Goal: Task Accomplishment & Management: Manage account settings

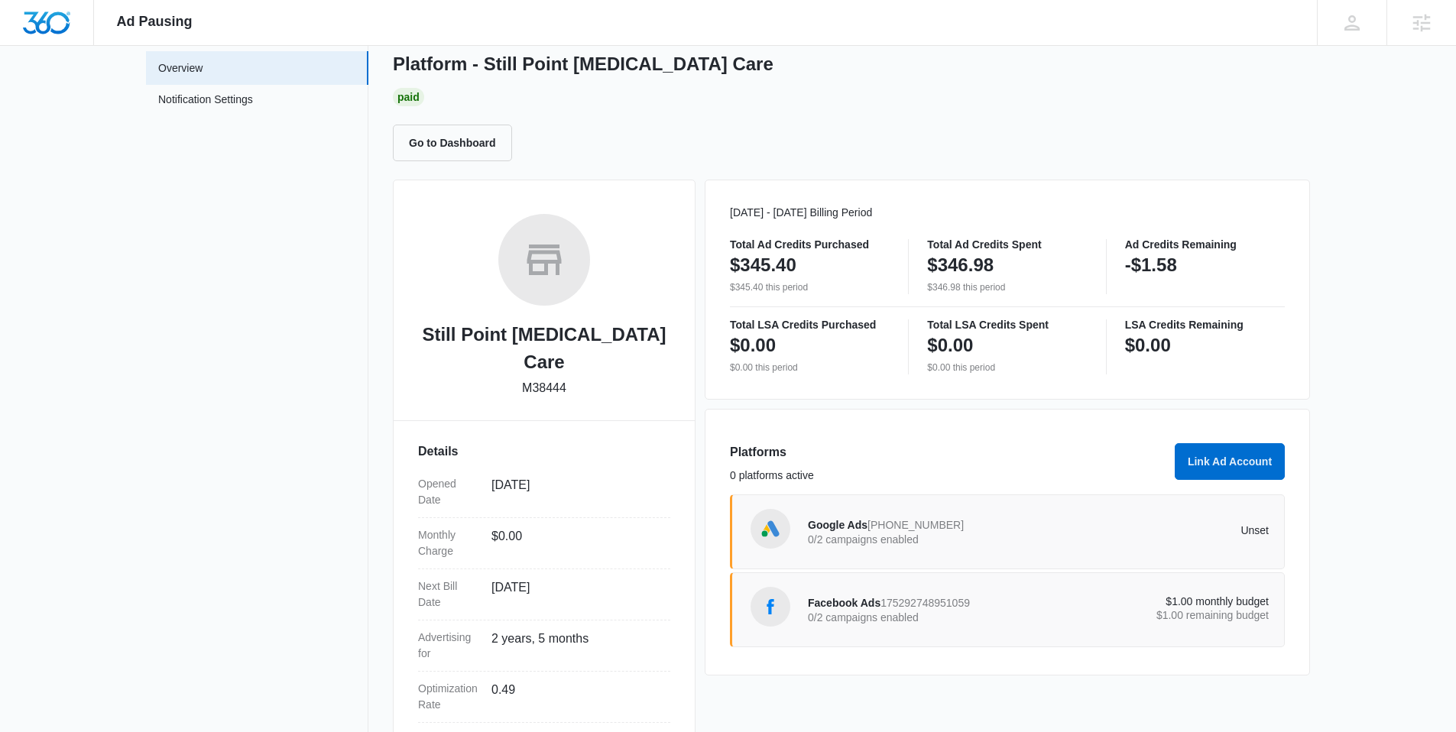
scroll to position [188, 0]
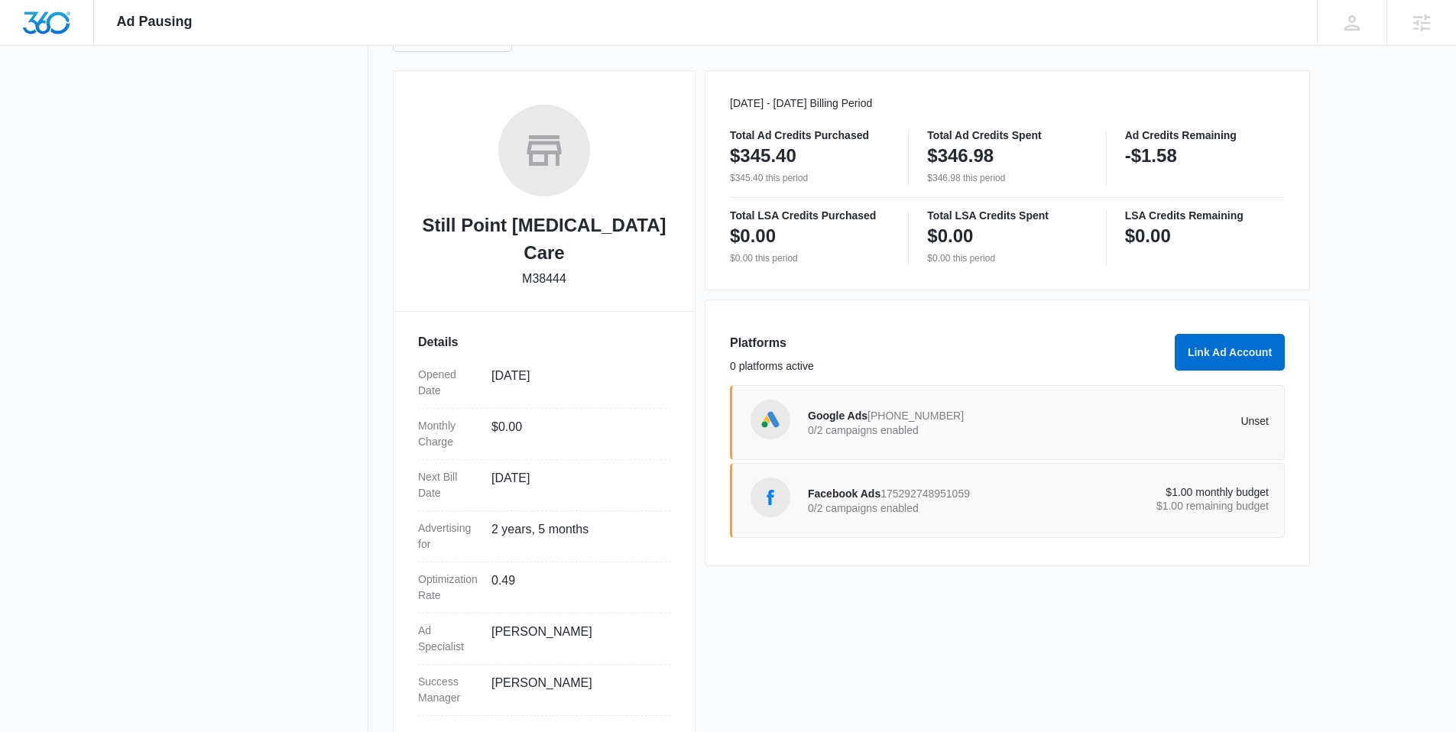
click at [919, 422] on span "[PHONE_NUMBER]" at bounding box center [915, 416] width 96 height 12
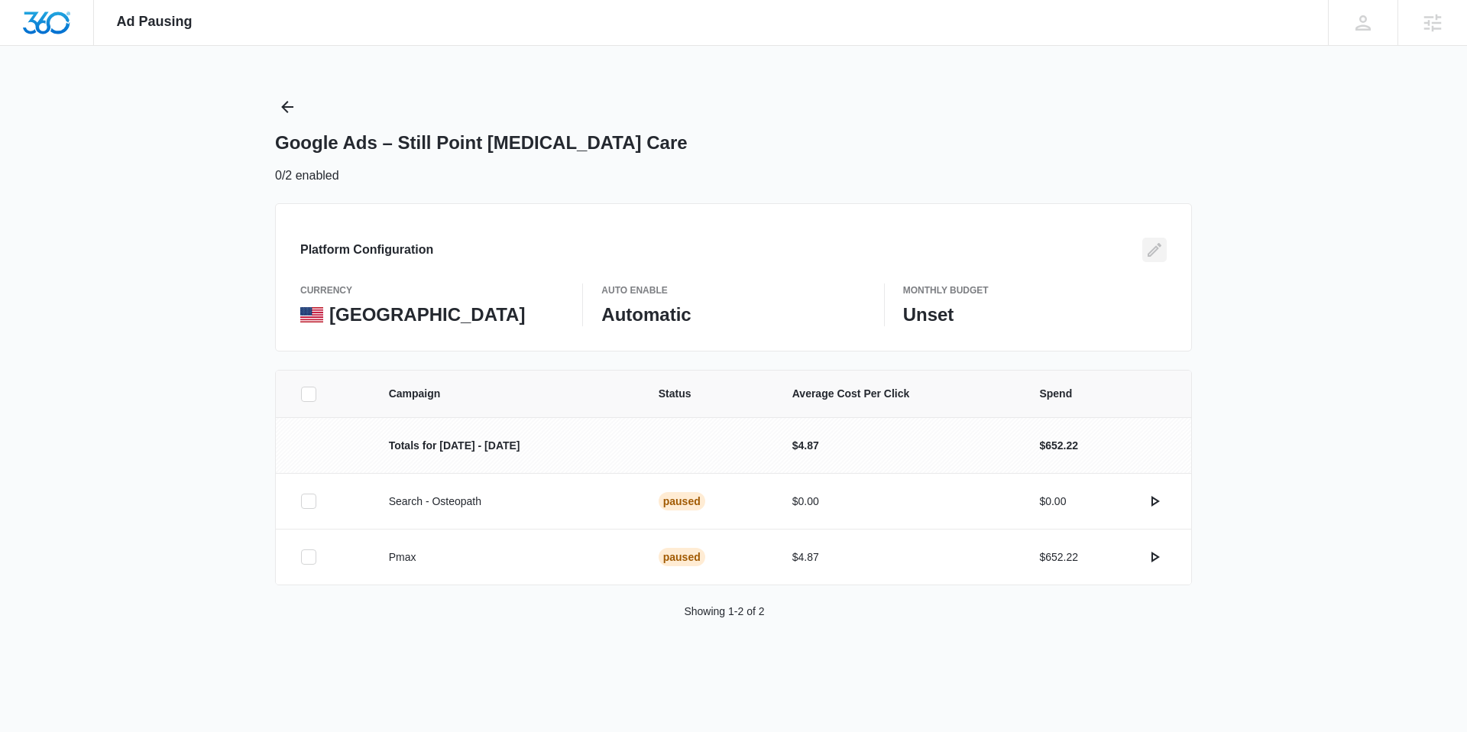
click at [1161, 245] on icon "Edit" at bounding box center [1154, 250] width 18 height 18
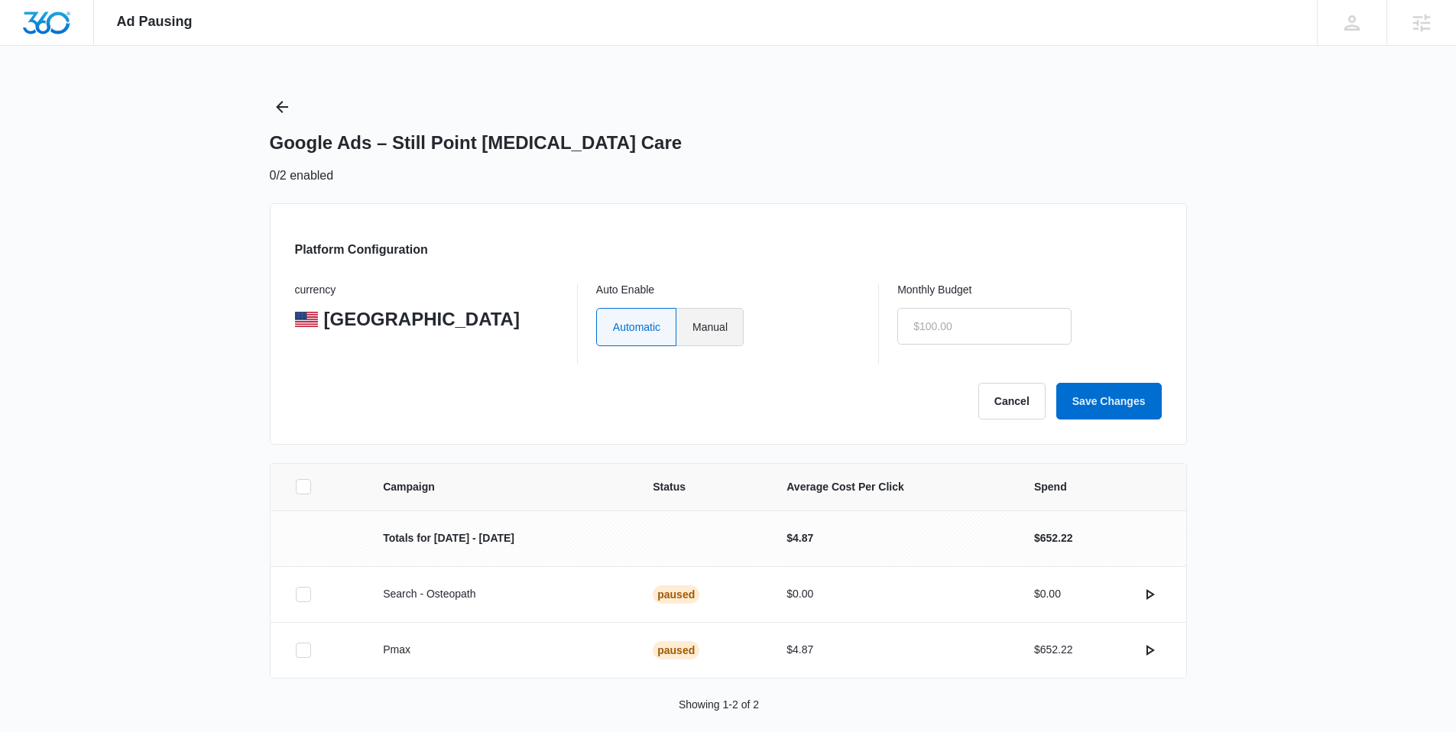
click at [729, 326] on label "Manual" at bounding box center [709, 327] width 67 height 38
click at [692, 326] on input "Manual" at bounding box center [691, 326] width 1 height 1
radio input "true"
click at [934, 324] on input "text" at bounding box center [984, 326] width 174 height 37
type input "$1.00"
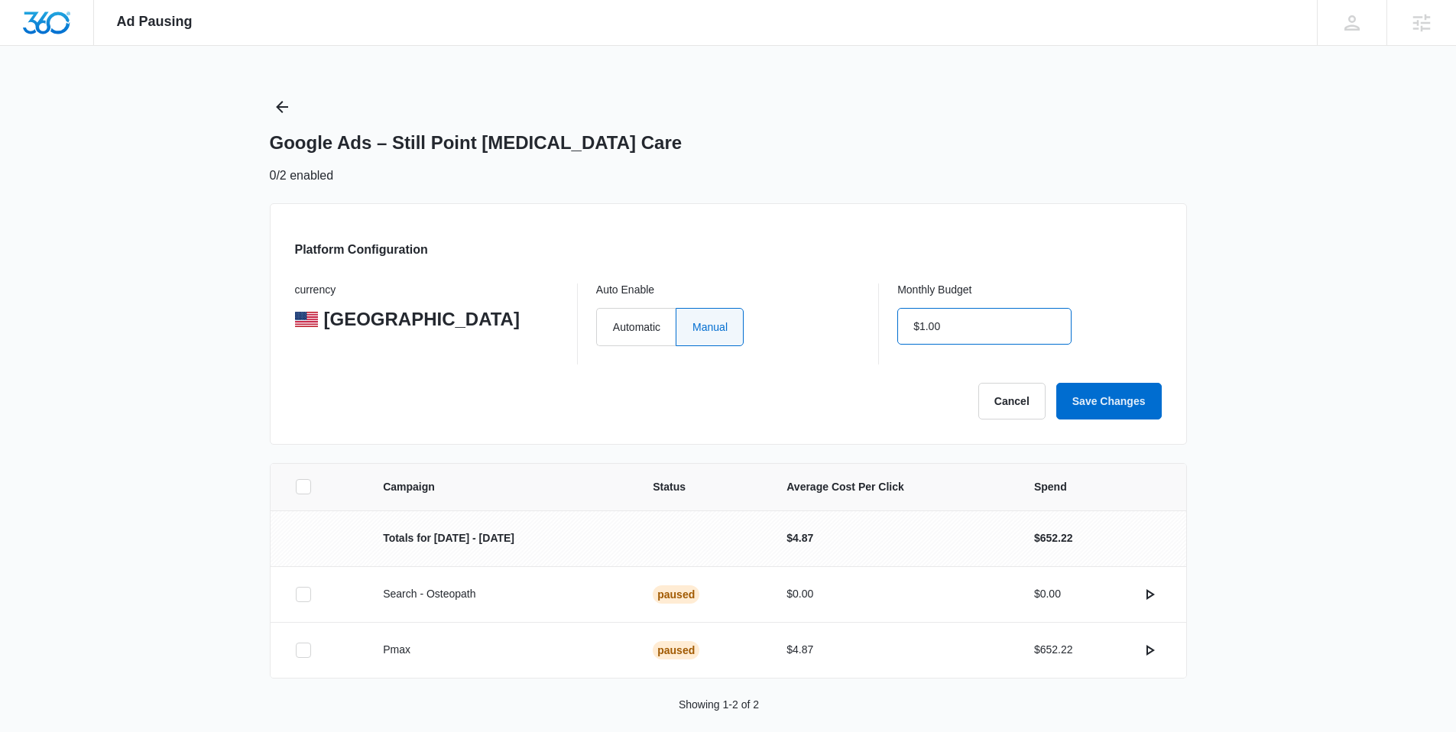
click button "Save Changes" at bounding box center [1108, 401] width 105 height 37
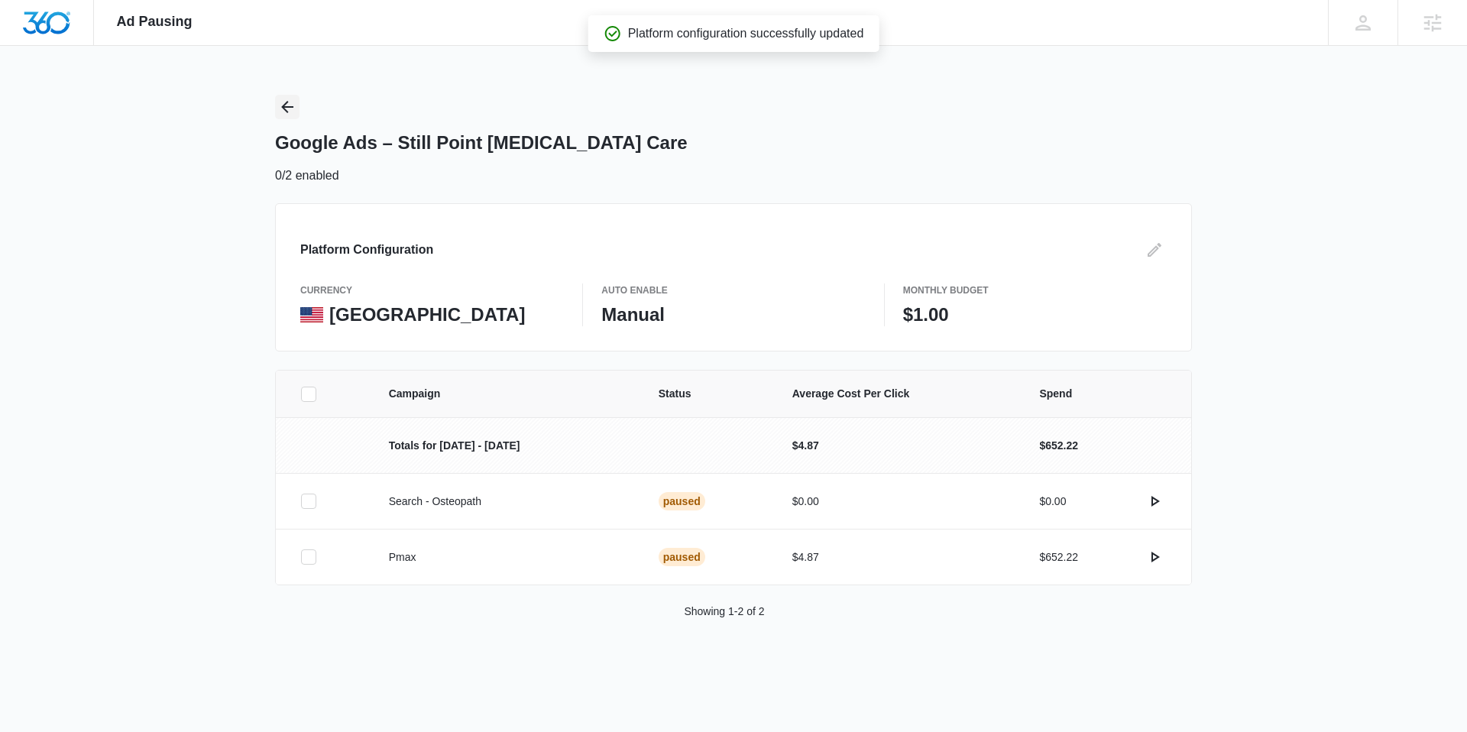
click at [283, 106] on icon "Back" at bounding box center [287, 107] width 12 height 12
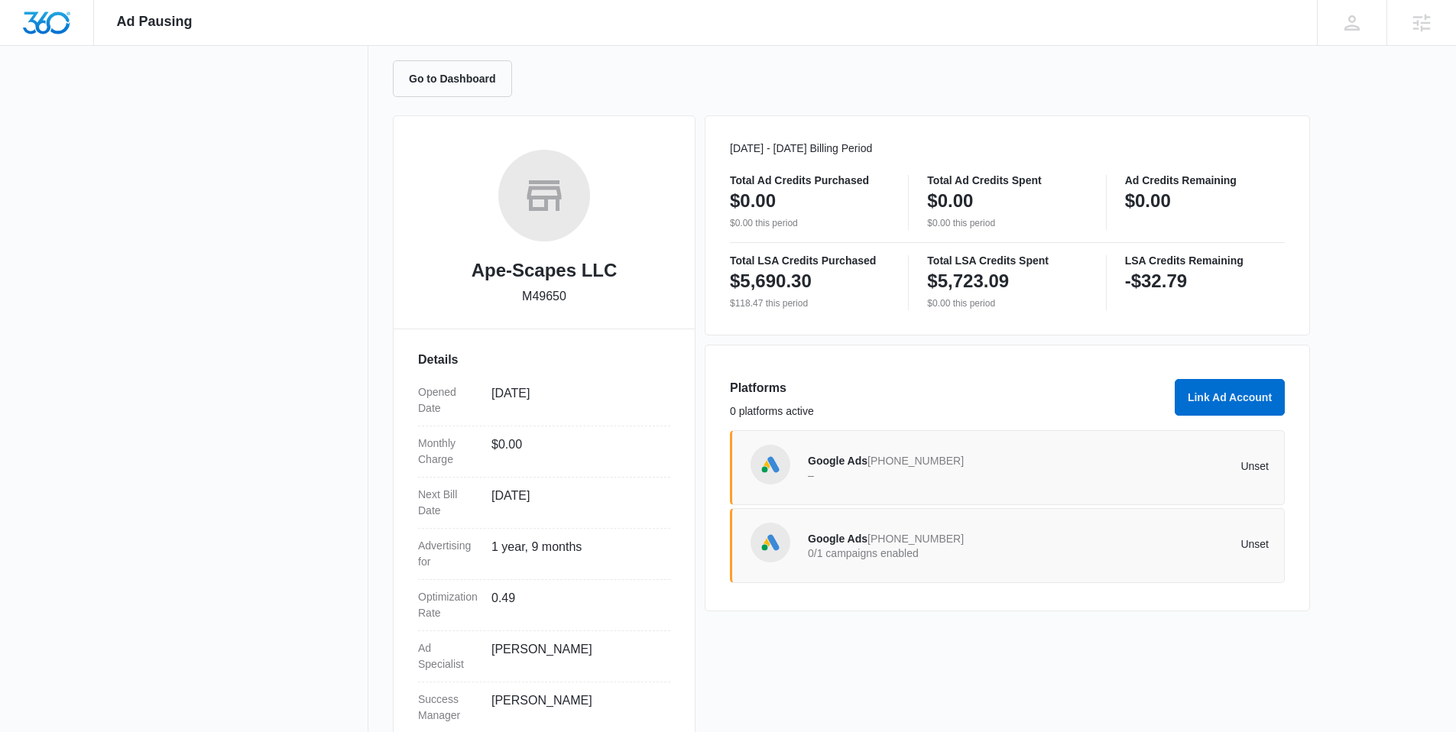
scroll to position [140, 0]
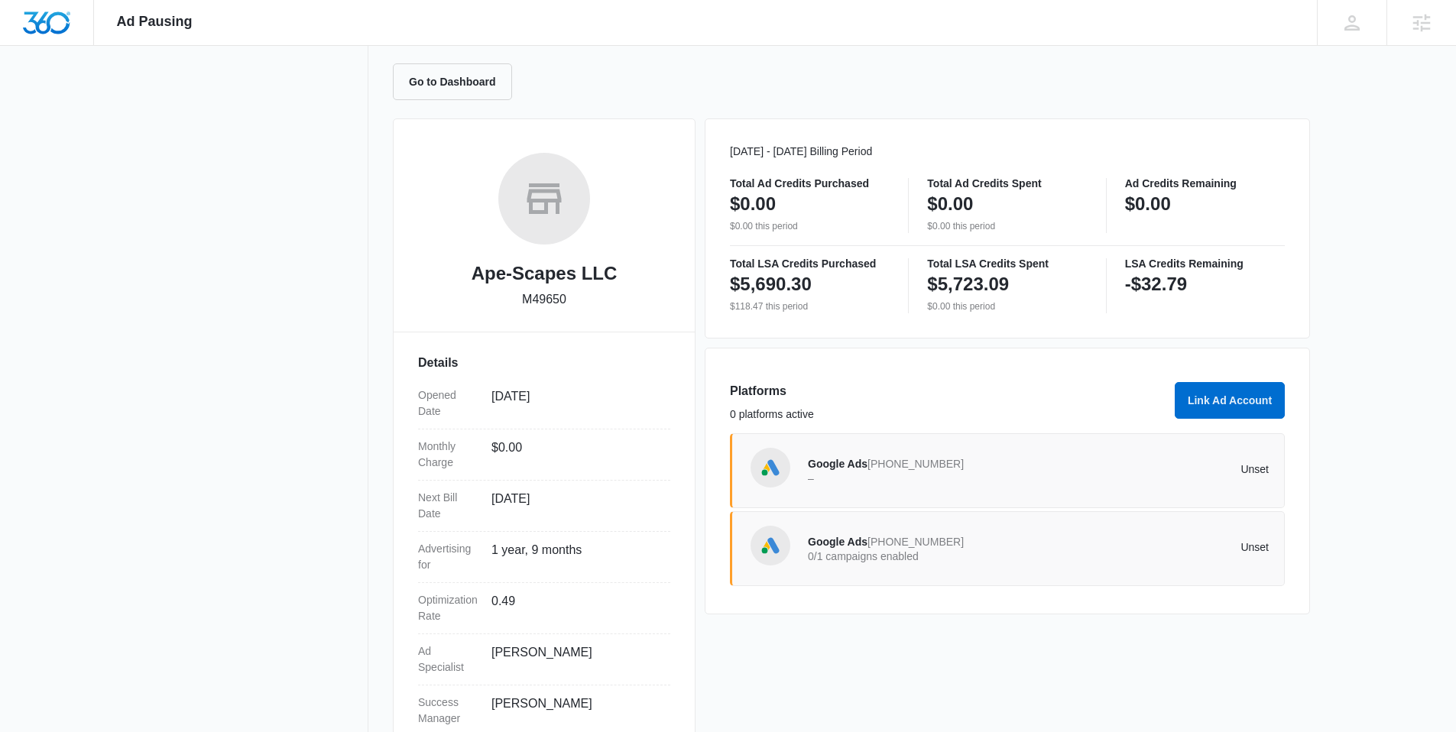
click at [866, 483] on p "–" at bounding box center [923, 478] width 231 height 11
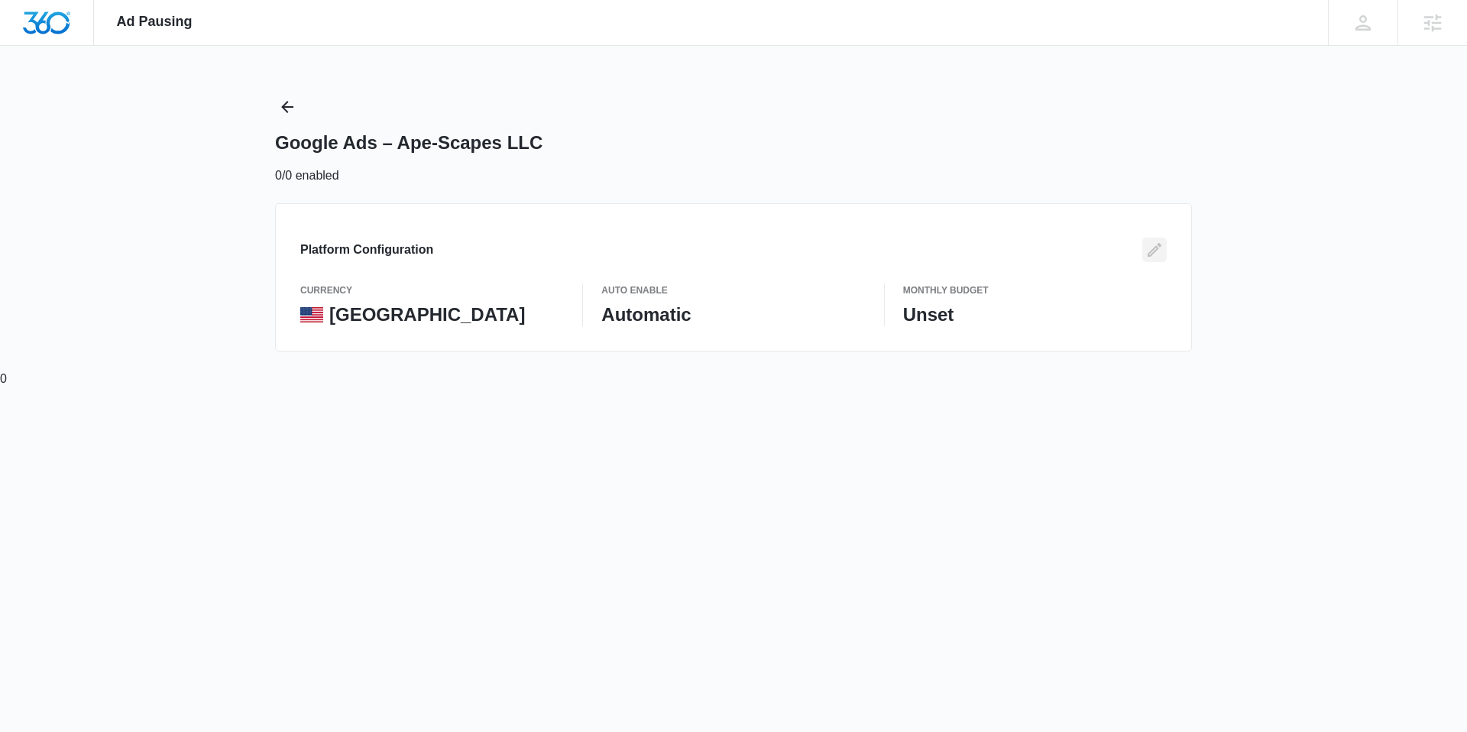
click at [1153, 248] on icon "Edit" at bounding box center [1155, 250] width 14 height 14
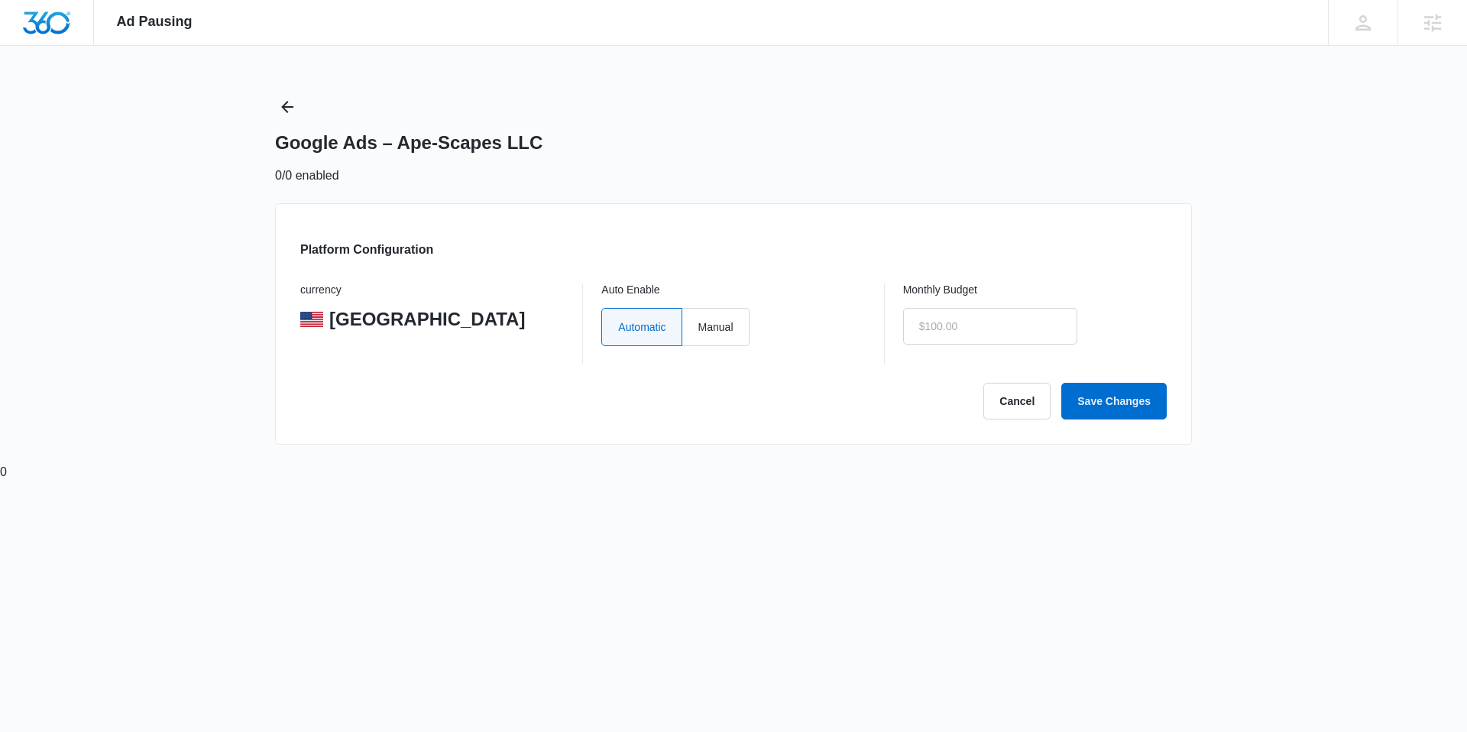
click at [718, 324] on label "Manual" at bounding box center [715, 327] width 67 height 38
click at [698, 326] on input "Manual" at bounding box center [698, 326] width 1 height 1
radio input "true"
click at [949, 321] on input "text" at bounding box center [990, 326] width 174 height 37
type input "$1.00"
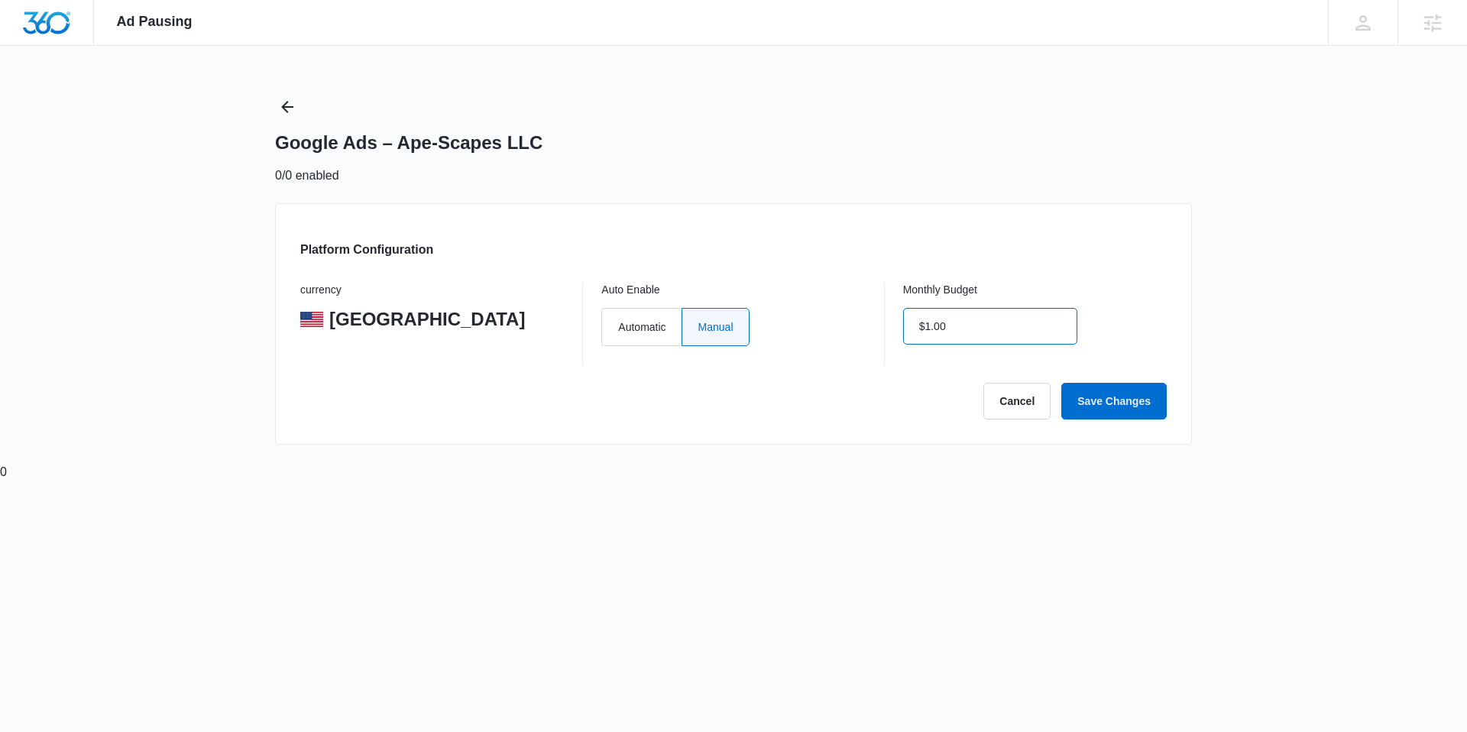
click button "Save Changes" at bounding box center [1113, 401] width 105 height 37
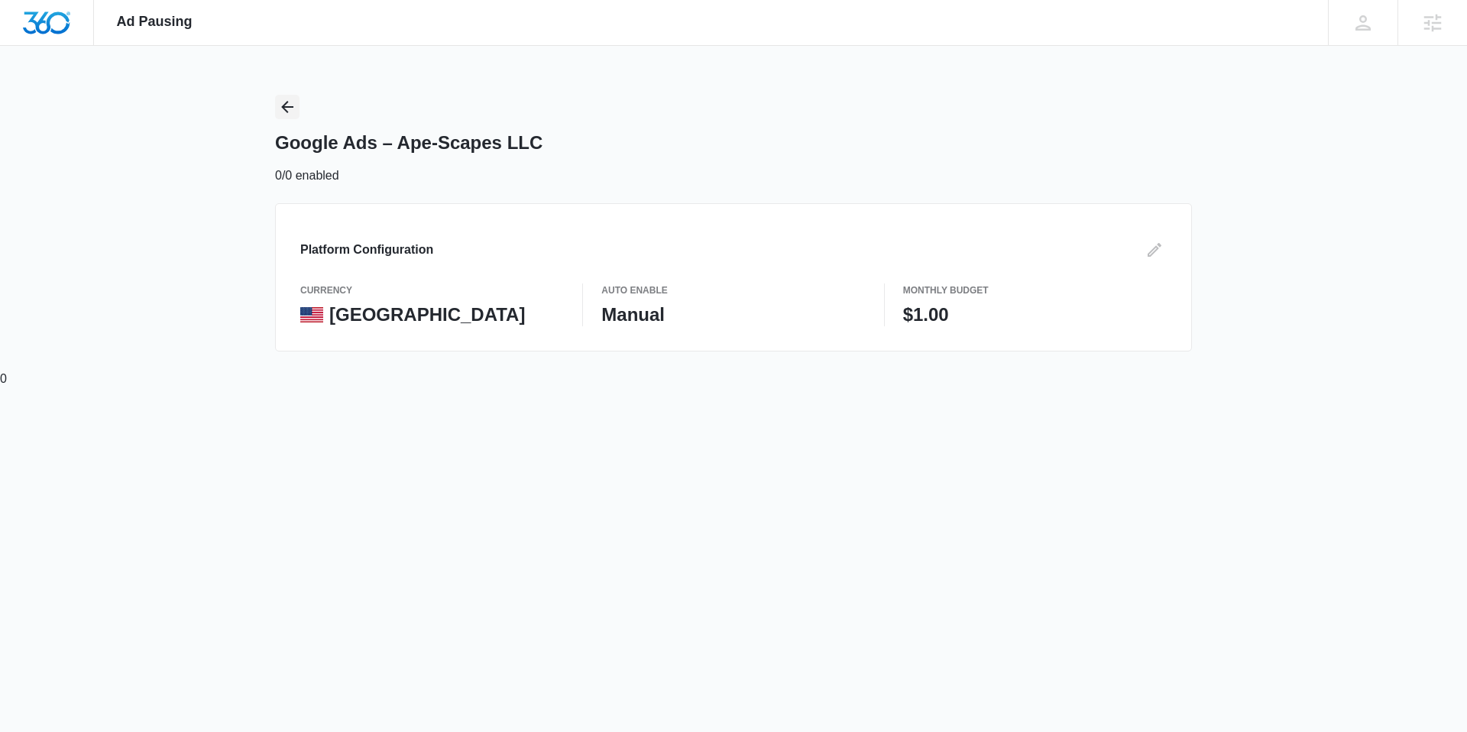
click at [285, 105] on icon "Back" at bounding box center [287, 107] width 18 height 18
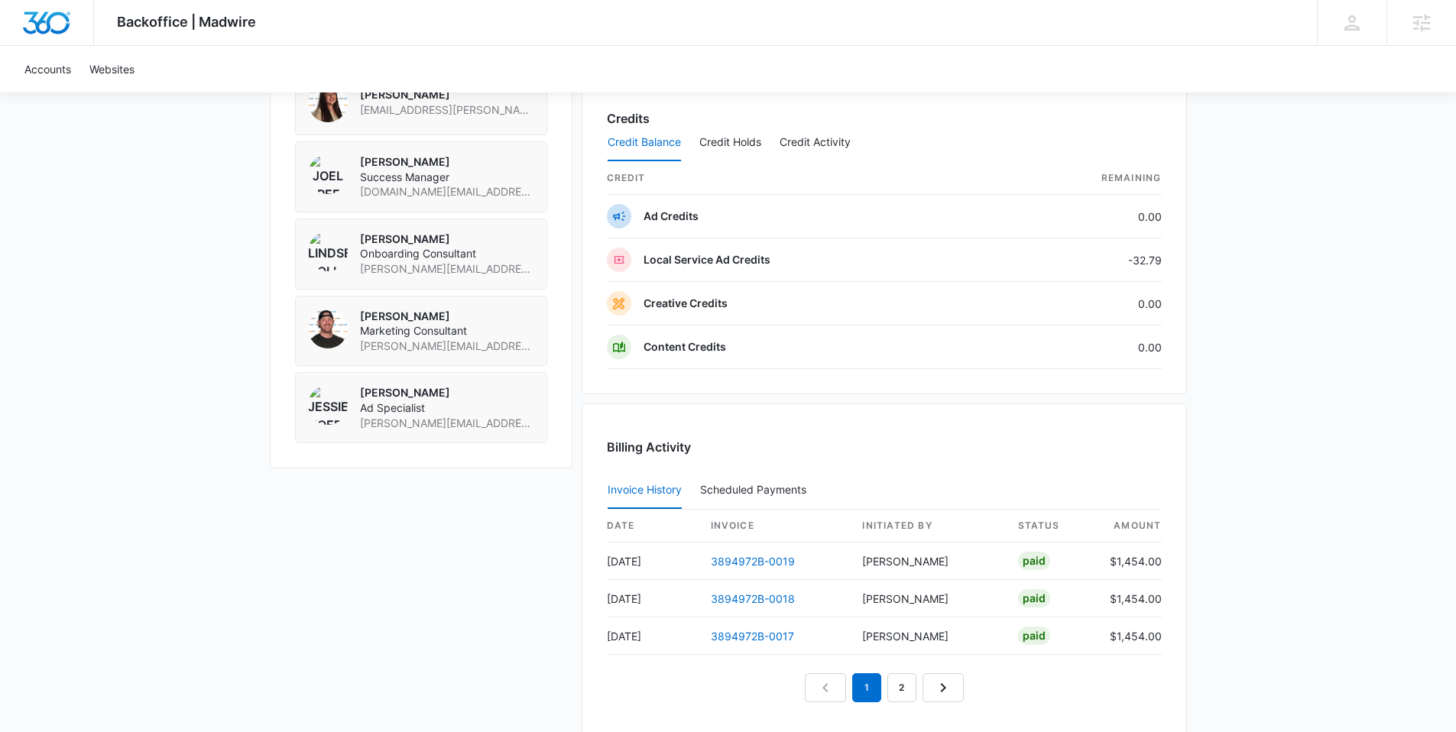
scroll to position [1239, 0]
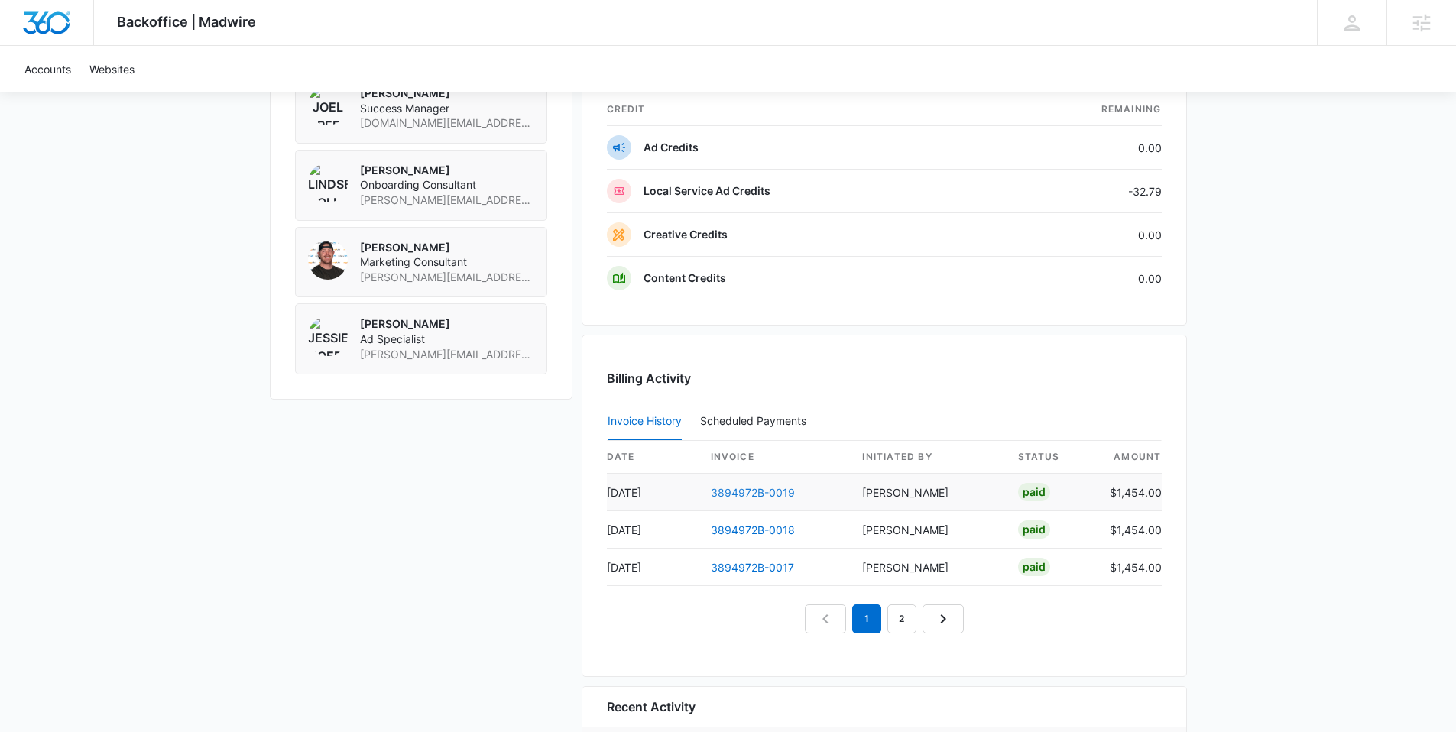
click at [753, 491] on link "3894972B-0019" at bounding box center [753, 492] width 84 height 13
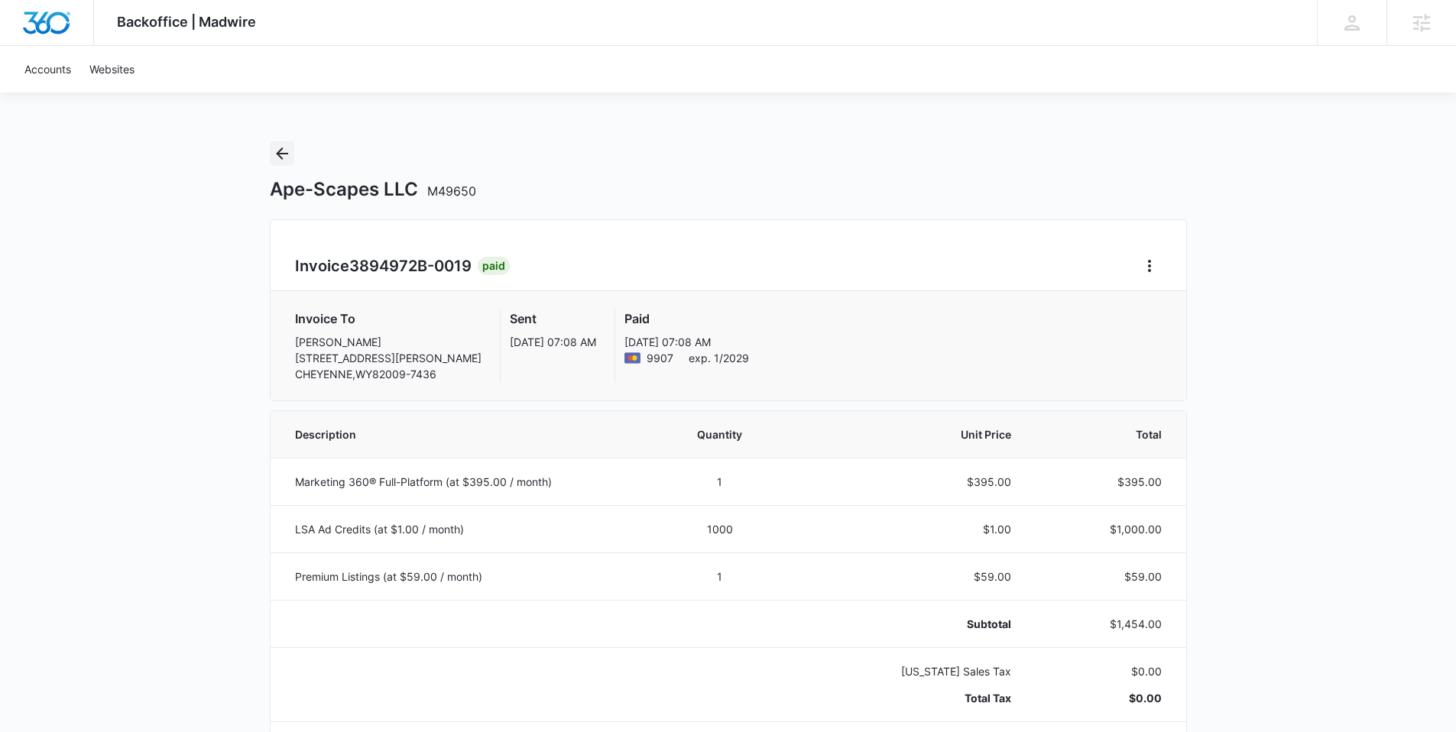
click at [293, 153] on button "Back" at bounding box center [282, 153] width 24 height 24
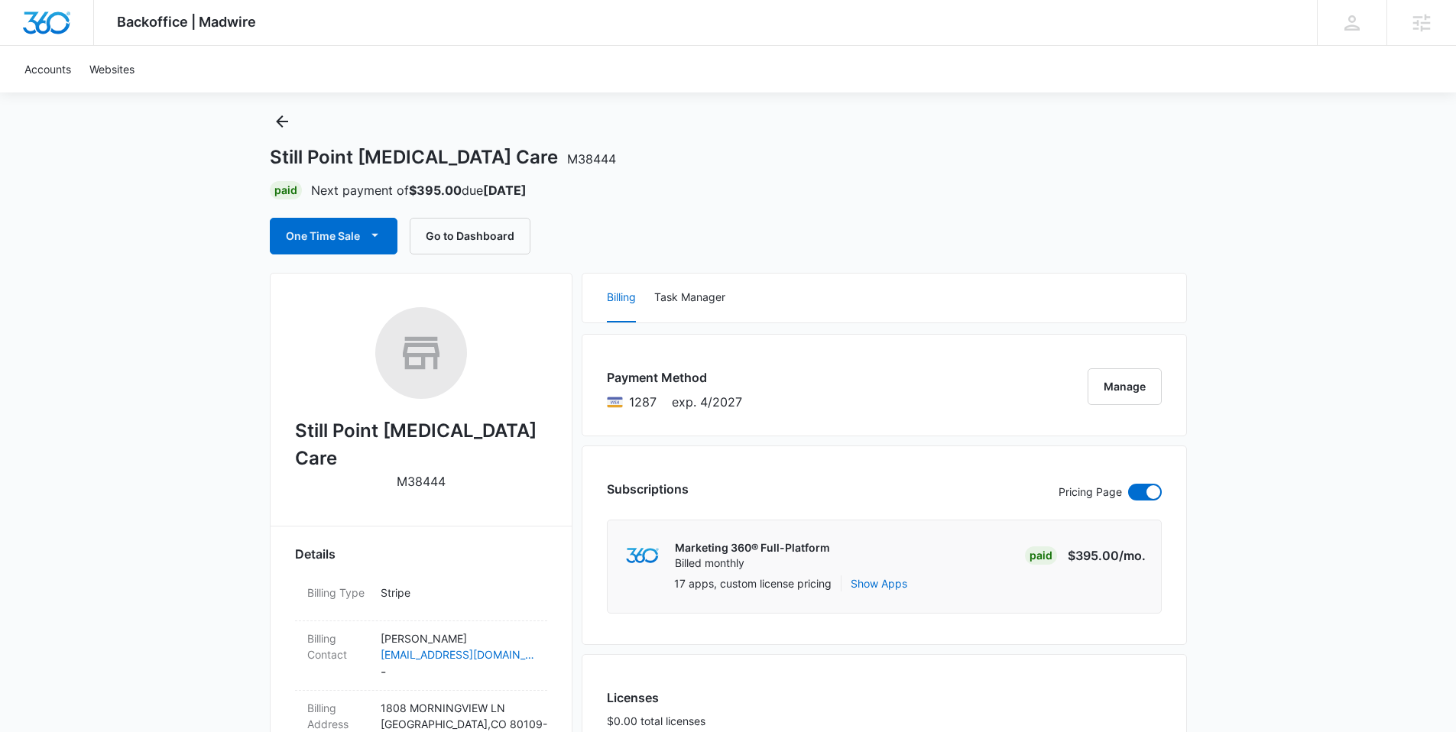
scroll to position [50, 0]
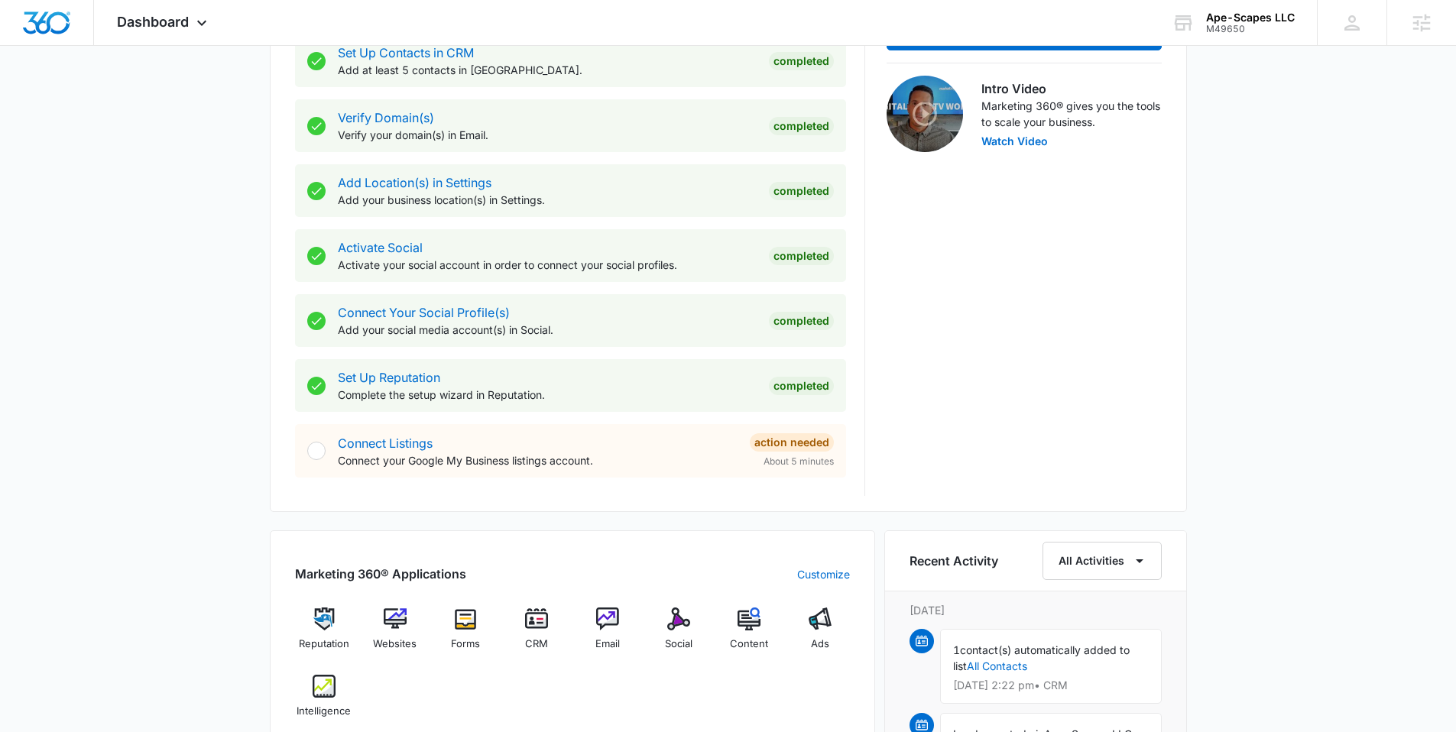
scroll to position [478, 0]
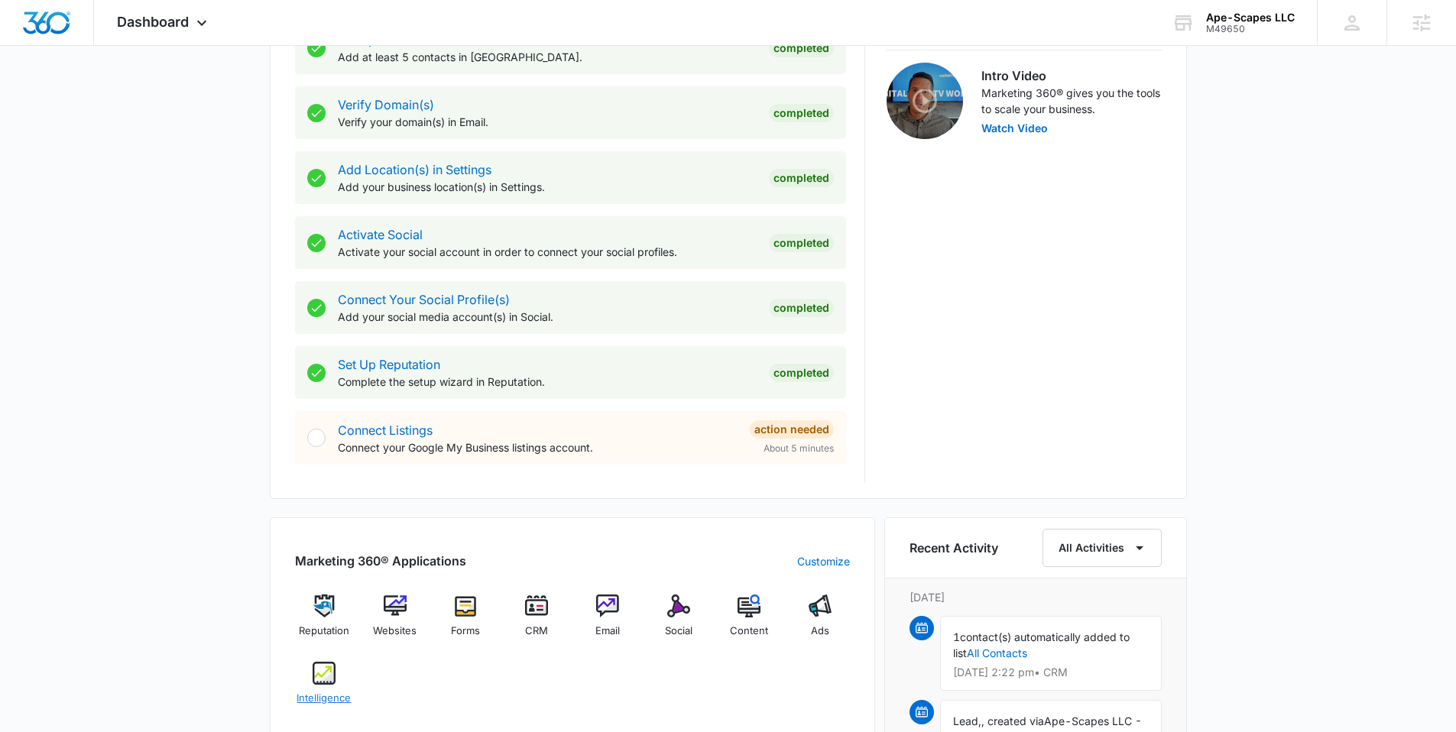
click at [325, 673] on img at bounding box center [324, 673] width 23 height 23
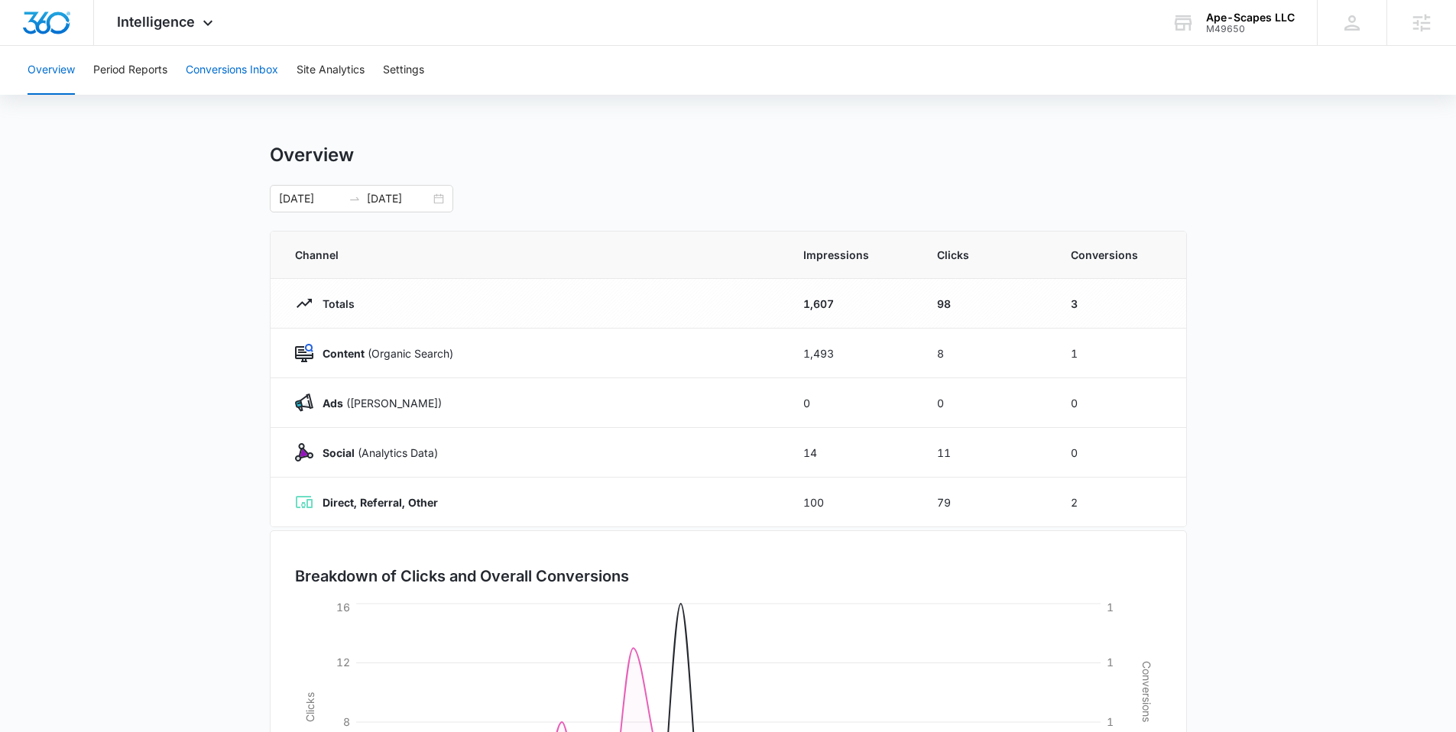
click at [234, 71] on button "Conversions Inbox" at bounding box center [232, 70] width 92 height 49
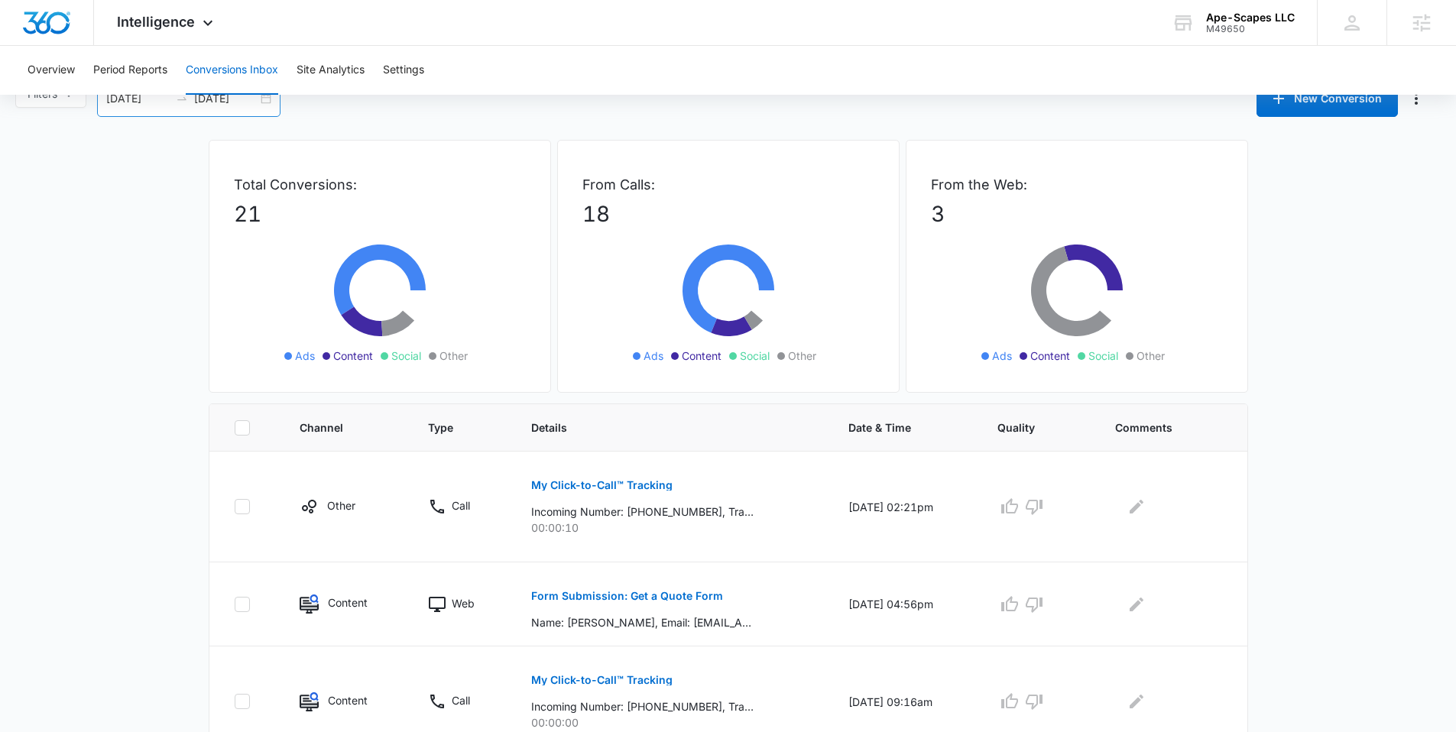
scroll to position [31, 0]
click at [181, 19] on span "Intelligence" at bounding box center [156, 22] width 78 height 16
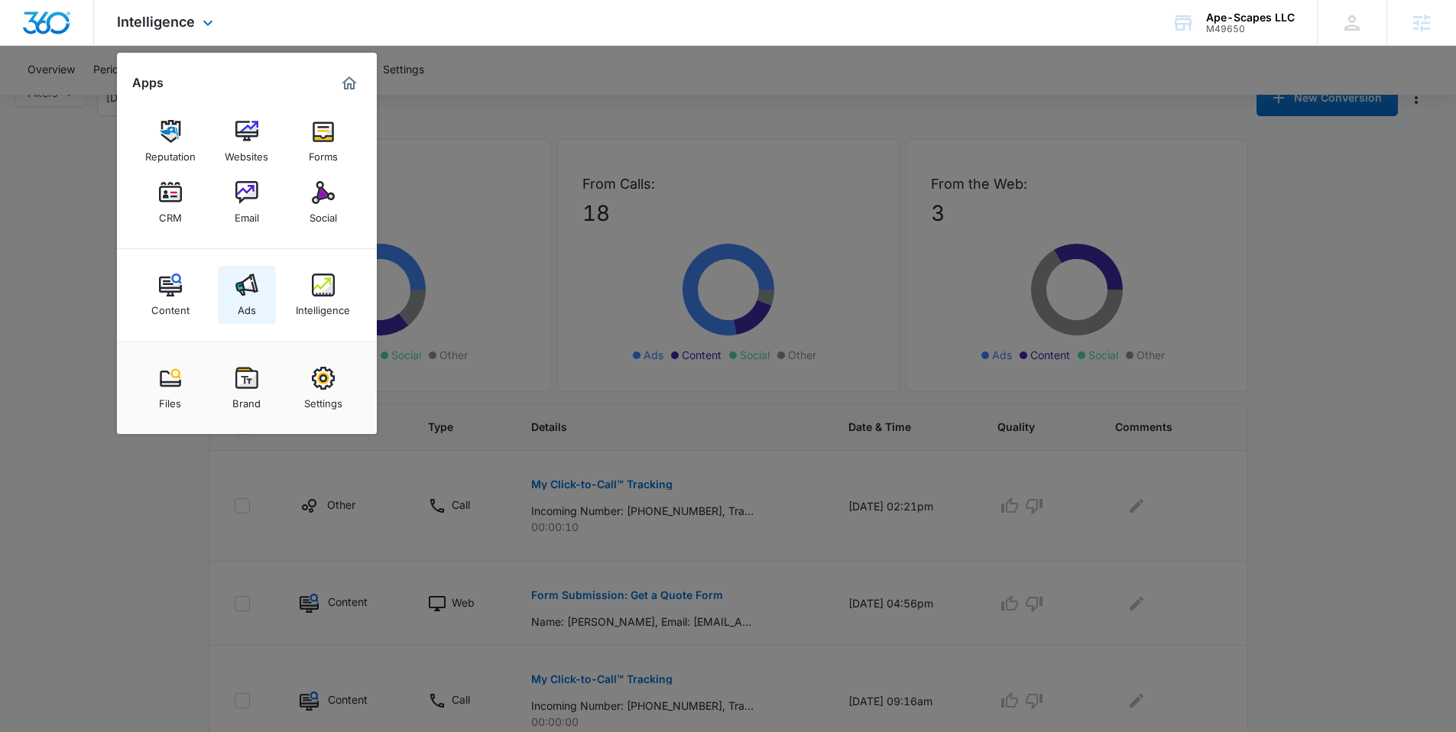
click at [252, 277] on img at bounding box center [246, 285] width 23 height 23
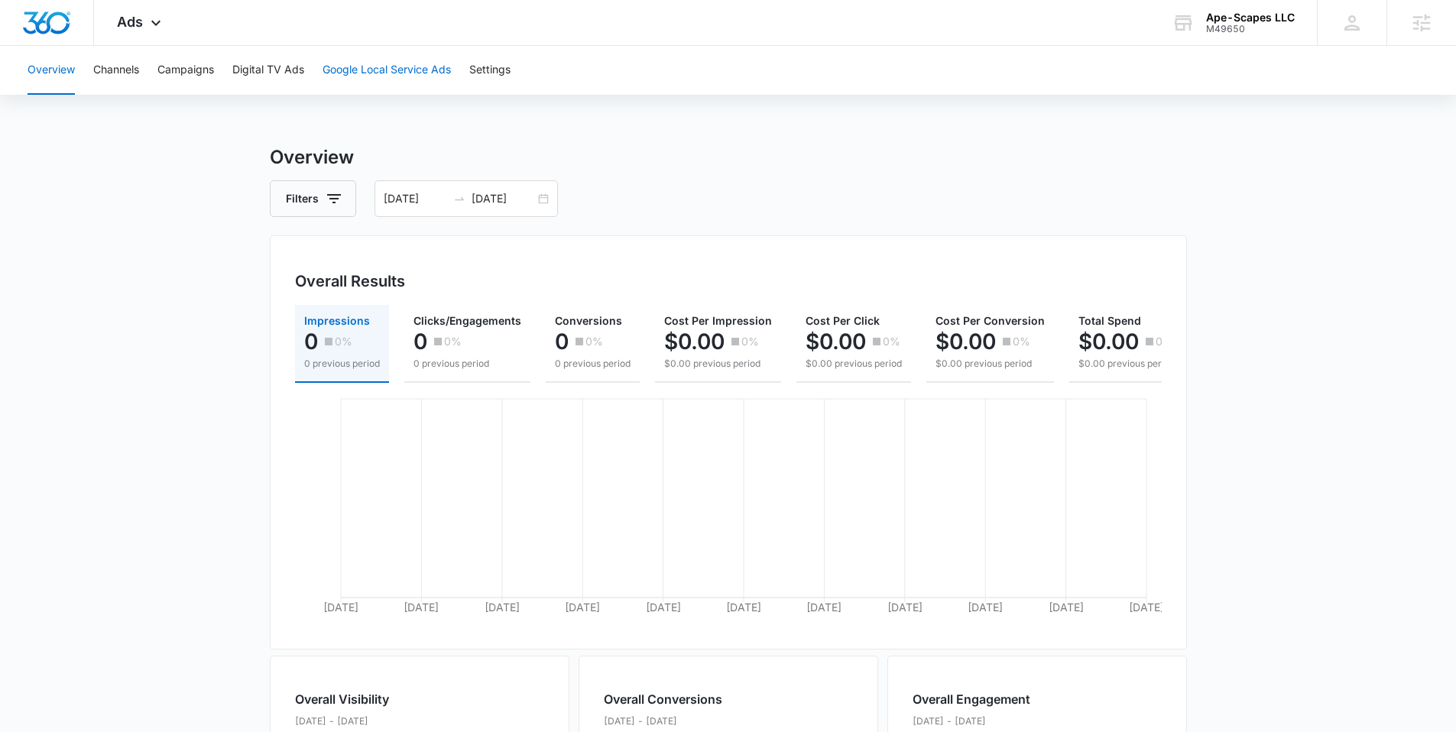
click at [412, 76] on button "Google Local Service Ads" at bounding box center [386, 70] width 128 height 49
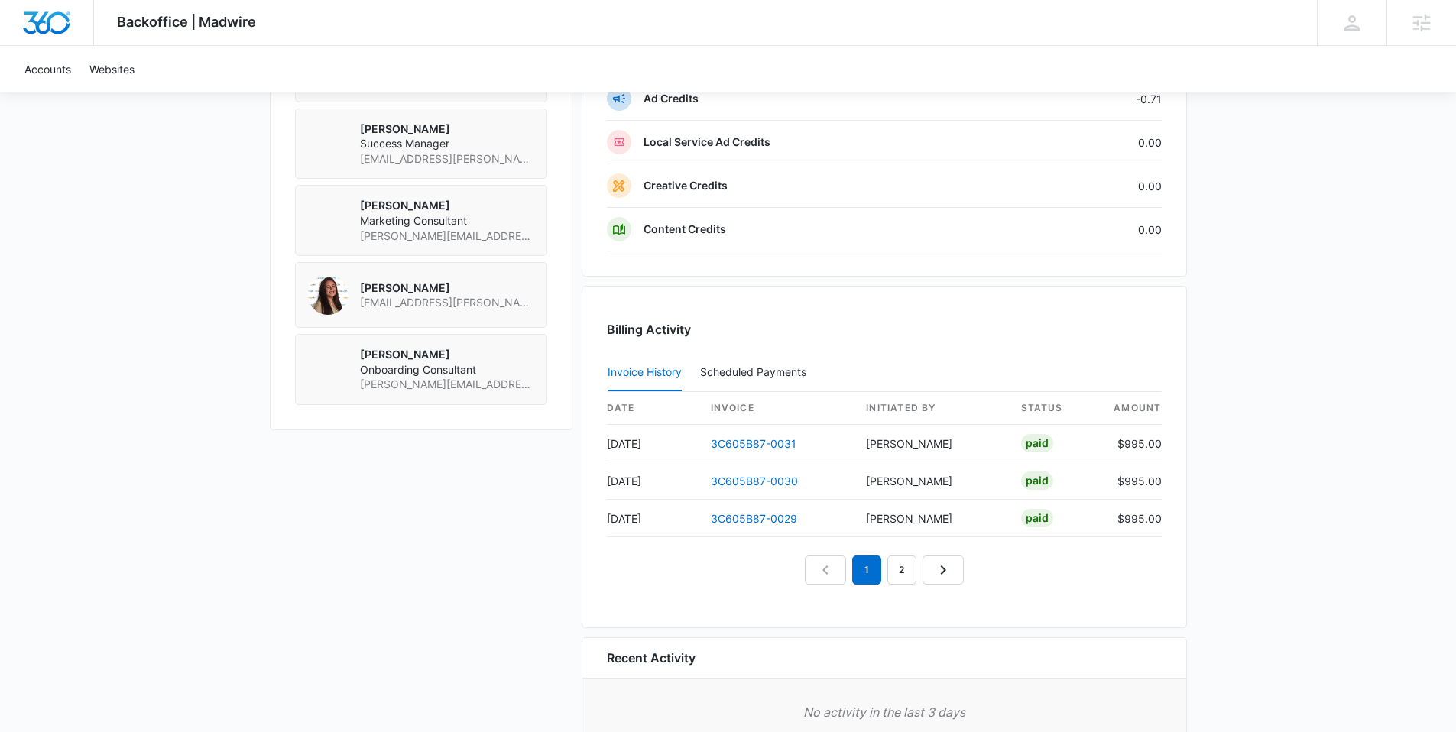
scroll to position [1226, 0]
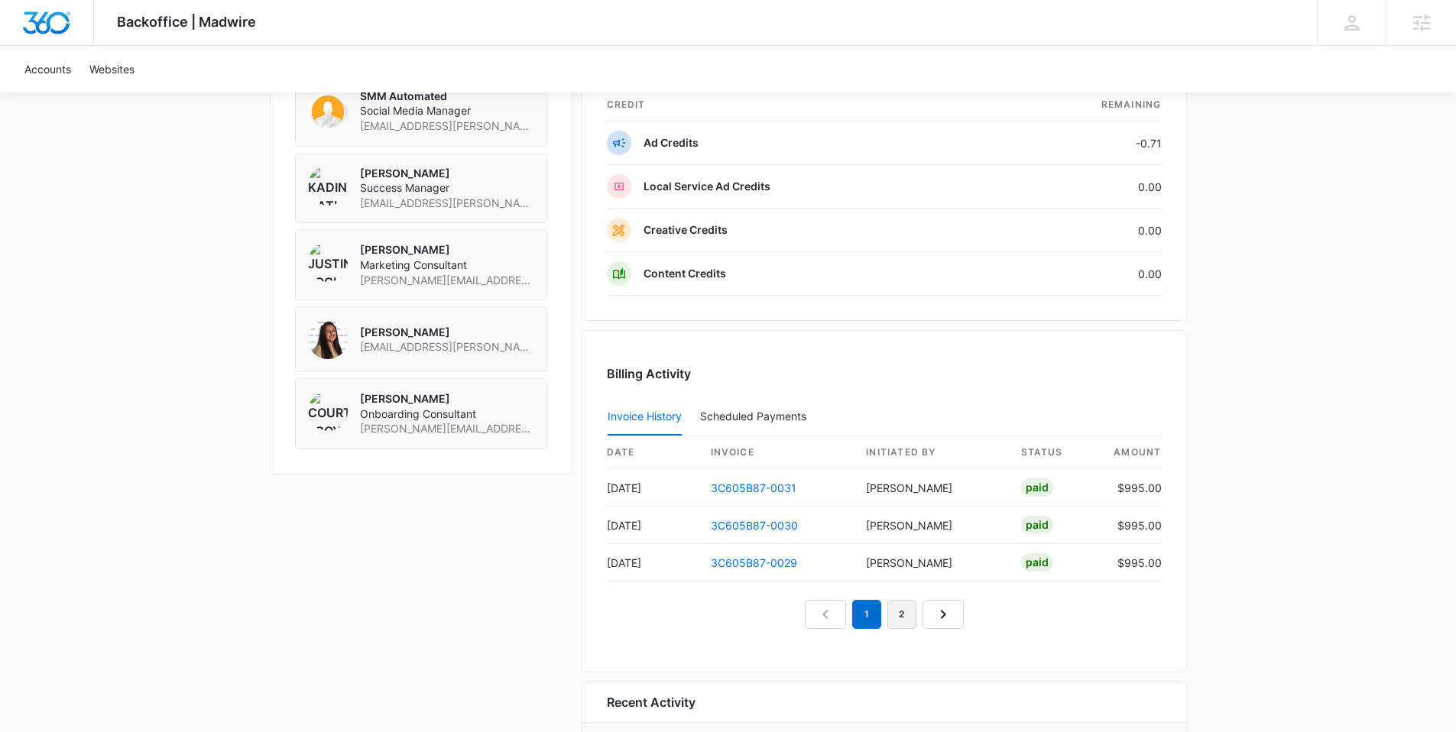
click at [895, 614] on link "2" at bounding box center [901, 614] width 29 height 29
click at [743, 488] on link "3C605B87-0028" at bounding box center [754, 487] width 86 height 13
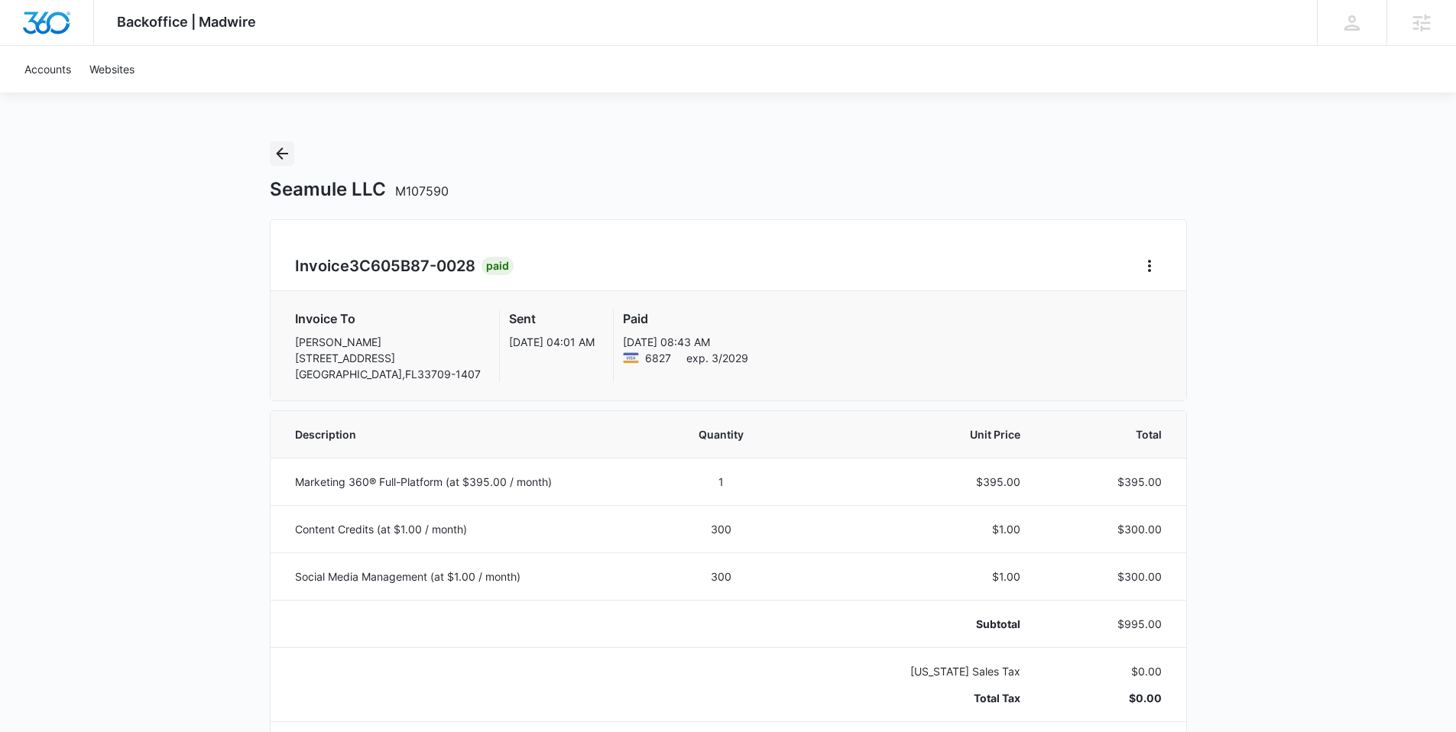
click at [289, 151] on icon "Back" at bounding box center [282, 153] width 18 height 18
